Goal: Navigation & Orientation: Find specific page/section

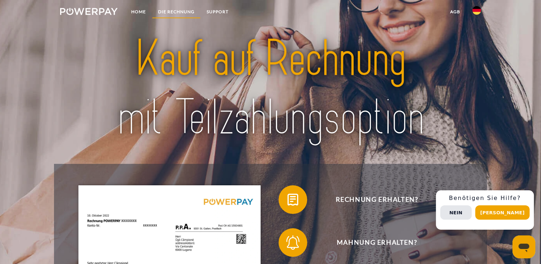
click at [187, 10] on link "DIE RECHNUNG" at bounding box center [176, 11] width 49 height 13
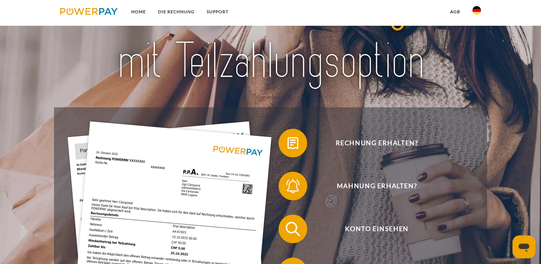
scroll to position [35, 0]
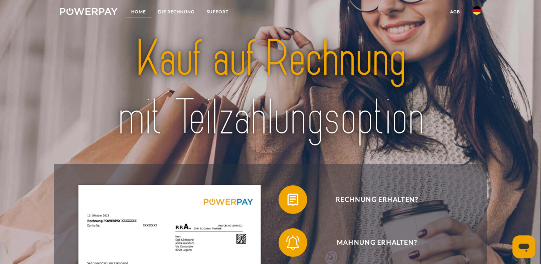
drag, startPoint x: 146, startPoint y: 12, endPoint x: 139, endPoint y: 9, distance: 7.0
click at [146, 12] on link "Home" at bounding box center [138, 11] width 27 height 13
click at [138, 12] on link "Home" at bounding box center [138, 11] width 27 height 13
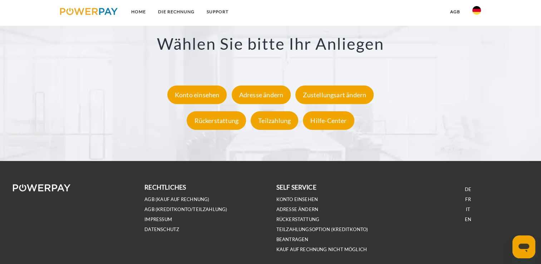
scroll to position [1372, 0]
